Goal: Task Accomplishment & Management: Manage account settings

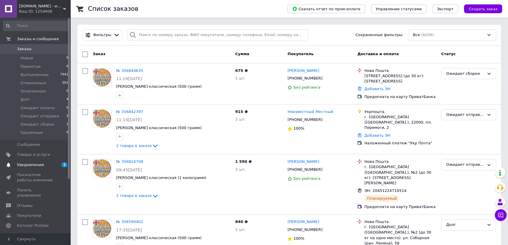
click at [31, 165] on span "Уведомления" at bounding box center [30, 164] width 27 height 5
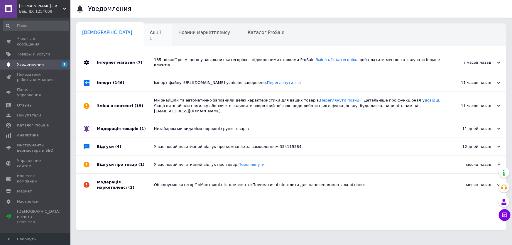
click at [150, 35] on span "Акції" at bounding box center [155, 32] width 11 height 5
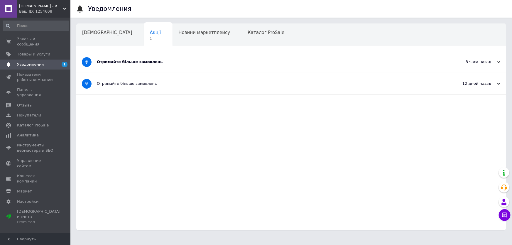
click at [112, 62] on div "Отримайте більше замовлень" at bounding box center [269, 61] width 345 height 5
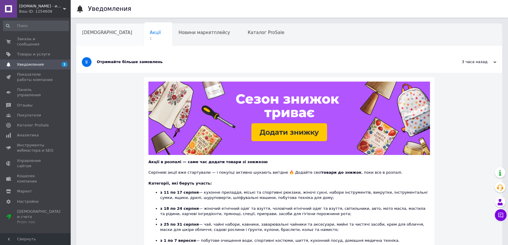
click at [97, 31] on span "[DEMOGRAPHIC_DATA]" at bounding box center [107, 32] width 50 height 5
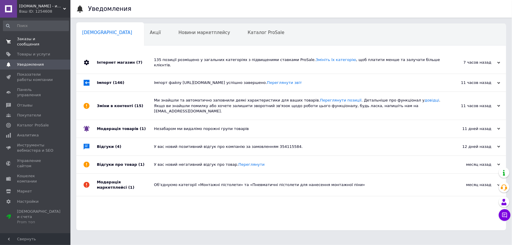
click at [35, 38] on span "Заказы и сообщения" at bounding box center [35, 41] width 37 height 11
